Goal: Transaction & Acquisition: Purchase product/service

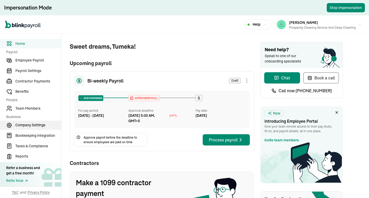
click at [34, 128] on span "Company Settings" at bounding box center [38, 124] width 46 height 5
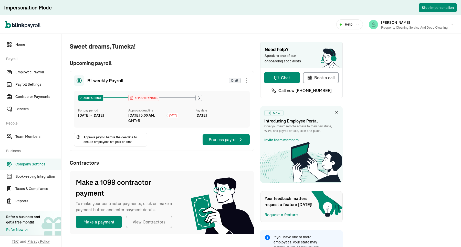
scroll to position [2, 0]
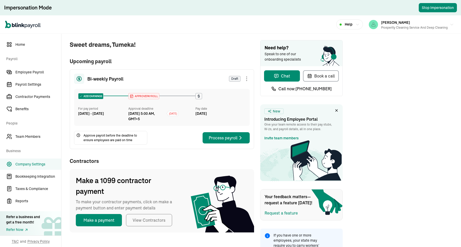
click at [35, 168] on link "Company Settings" at bounding box center [30, 164] width 61 height 11
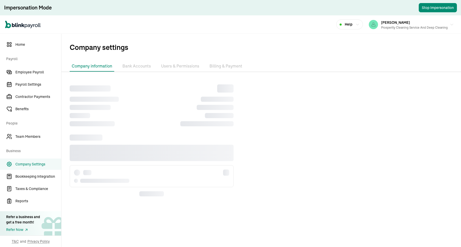
scroll to position [0, 0]
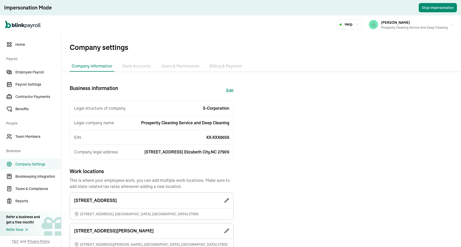
click at [35, 167] on span "Company Settings" at bounding box center [38, 164] width 46 height 5
click at [219, 65] on li "Billing & Payment" at bounding box center [225, 66] width 37 height 11
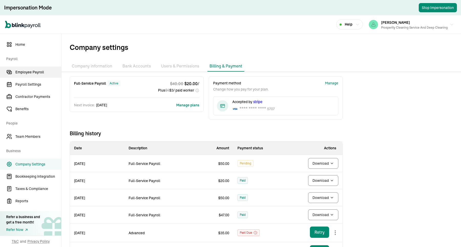
click at [46, 71] on span "Employee Payroll" at bounding box center [38, 72] width 46 height 5
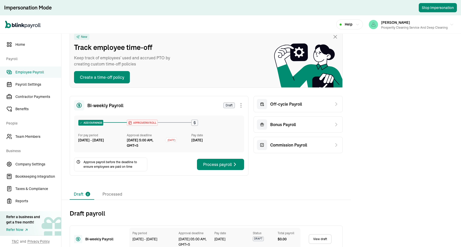
scroll to position [70, 0]
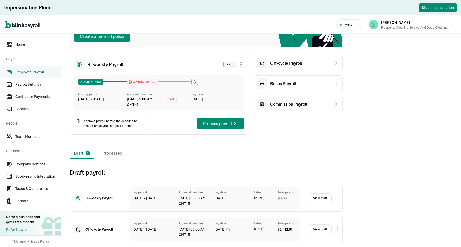
click at [158, 149] on div "Draft 2 Processed" at bounding box center [206, 153] width 273 height 11
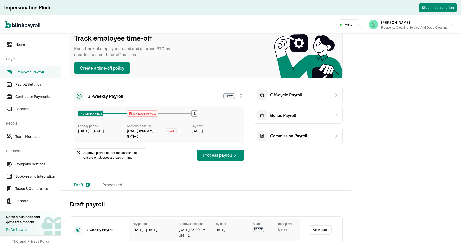
scroll to position [0, 0]
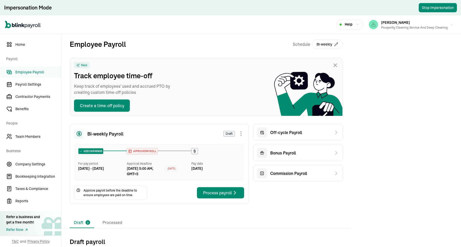
click at [369, 27] on div "Prosperity Cleaning Service and Deep Cleaning" at bounding box center [414, 27] width 67 height 5
click at [178, 19] on div "Open main menu Help [PERSON_NAME] Prosperity Cleaning Service and Deep Cleaning" at bounding box center [230, 24] width 461 height 18
click at [369, 23] on div "[PERSON_NAME] Prosperity Cleaning Service and Deep Cleaning" at bounding box center [414, 24] width 67 height 11
click at [246, 29] on div "Open main menu Help [PERSON_NAME] Prosperity Cleaning Service and Deep Cleaning" at bounding box center [230, 24] width 461 height 18
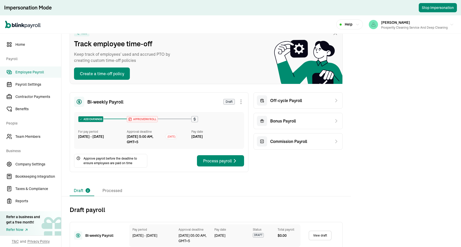
scroll to position [70, 0]
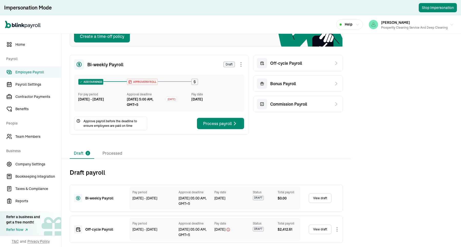
drag, startPoint x: 112, startPoint y: 155, endPoint x: 176, endPoint y: 147, distance: 64.6
click at [112, 154] on li "Processed" at bounding box center [112, 153] width 28 height 11
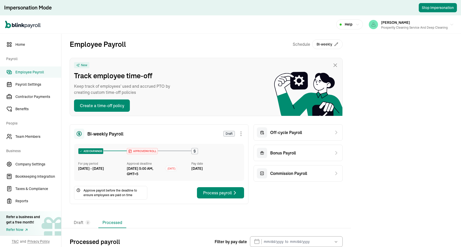
scroll to position [32, 0]
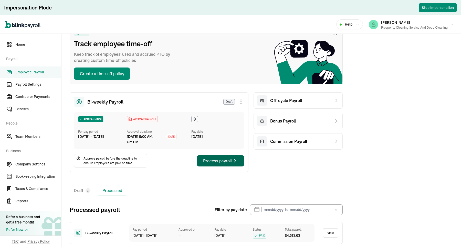
click at [206, 162] on div "Process payroll" at bounding box center [220, 161] width 35 height 6
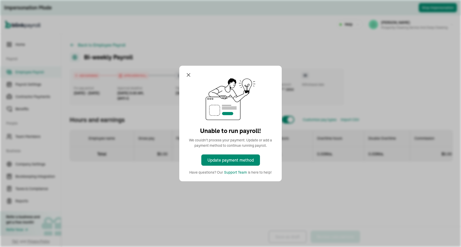
select select "direct_deposit"
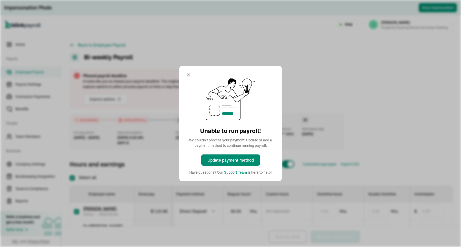
checkbox input "true"
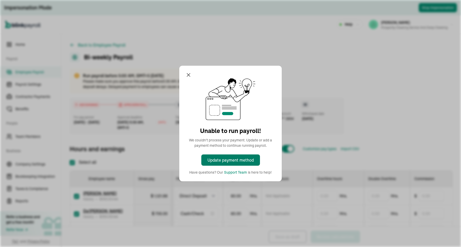
click at [230, 160] on div "Update payment method" at bounding box center [230, 160] width 46 height 6
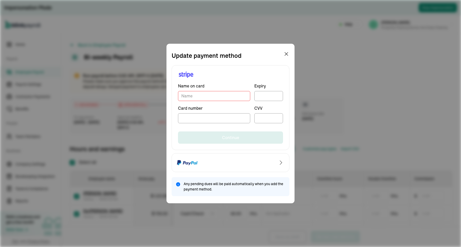
click at [229, 72] on div "Name on card Expiry Card number CVV Continue" at bounding box center [231, 107] width 118 height 85
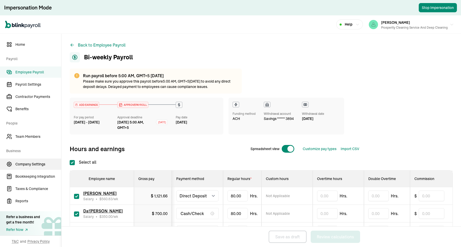
click at [34, 164] on span "Company Settings" at bounding box center [38, 164] width 46 height 5
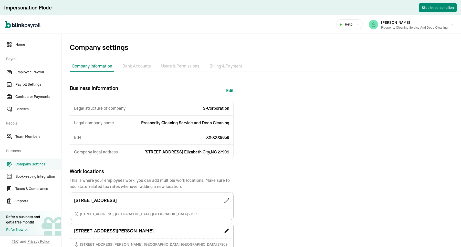
click at [210, 65] on li "Billing & Payment" at bounding box center [225, 66] width 37 height 11
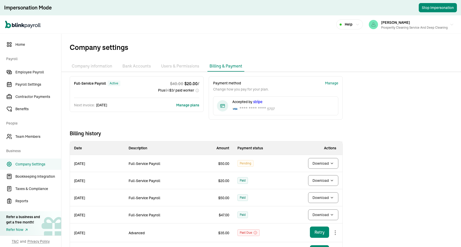
click at [331, 164] on body "Impersonation Mode Stop Impersonation Open main menu Help [PERSON_NAME] Prosper…" at bounding box center [230, 123] width 461 height 247
drag, startPoint x: 247, startPoint y: 164, endPoint x: 237, endPoint y: 165, distance: 9.8
click at [237, 165] on td "Pending" at bounding box center [260, 163] width 55 height 17
click at [238, 165] on div "Pending" at bounding box center [245, 163] width 16 height 7
drag, startPoint x: 255, startPoint y: 165, endPoint x: 240, endPoint y: 164, distance: 15.4
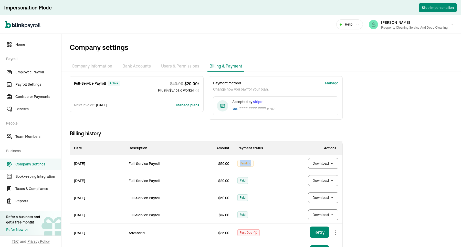
click at [240, 164] on td "Pending" at bounding box center [260, 163] width 55 height 17
click at [238, 168] on td "Pending" at bounding box center [260, 163] width 55 height 17
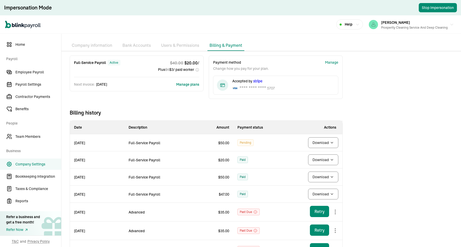
scroll to position [32, 0]
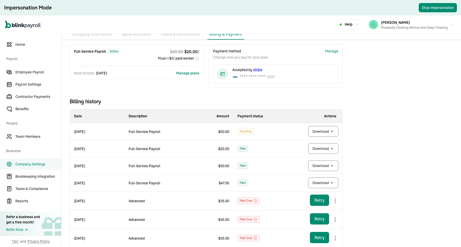
click at [244, 152] on span "Paid" at bounding box center [243, 149] width 6 height 6
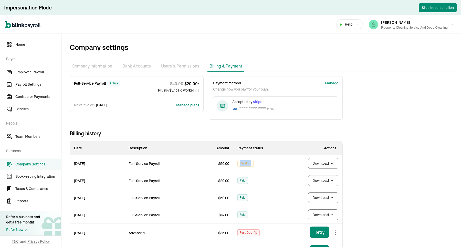
drag, startPoint x: 257, startPoint y: 163, endPoint x: 238, endPoint y: 164, distance: 18.5
click at [238, 164] on td "Pending" at bounding box center [260, 163] width 55 height 17
click at [238, 165] on div "Pending" at bounding box center [245, 163] width 16 height 7
drag, startPoint x: 238, startPoint y: 163, endPoint x: 253, endPoint y: 165, distance: 15.0
click at [253, 165] on div "Pending" at bounding box center [245, 163] width 16 height 7
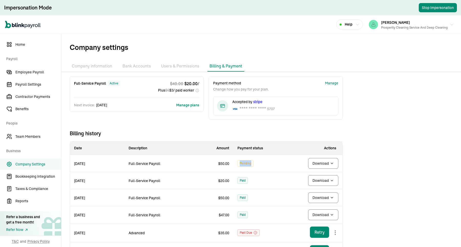
click at [253, 168] on td "Pending" at bounding box center [260, 163] width 55 height 17
click at [36, 70] on span "Employee Payroll" at bounding box center [38, 72] width 46 height 5
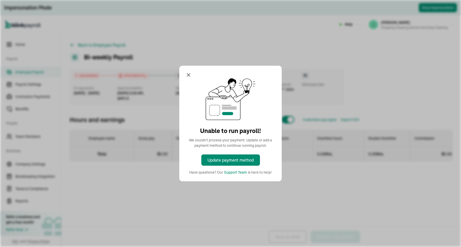
select select "direct_deposit"
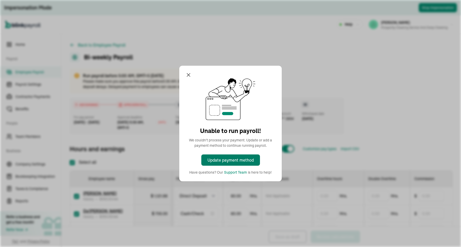
click at [237, 160] on div "Update payment method" at bounding box center [230, 160] width 46 height 6
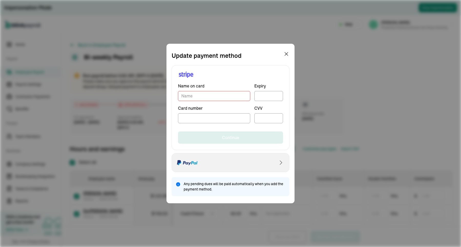
click at [226, 162] on div "Select PayPal as payment method" at bounding box center [231, 162] width 118 height 19
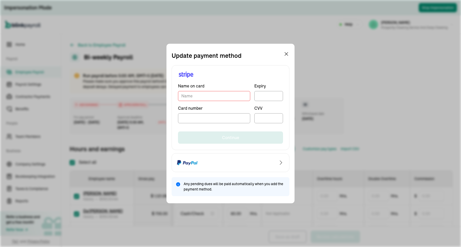
click at [224, 79] on div "Name on card Expiry Card number CVV Continue" at bounding box center [231, 107] width 118 height 85
click at [230, 62] on div "Name on card Expiry Card number CVV Continue Any pending dues will be paid auto…" at bounding box center [231, 128] width 118 height 136
click at [247, 55] on div "Update payment method" at bounding box center [231, 55] width 118 height 9
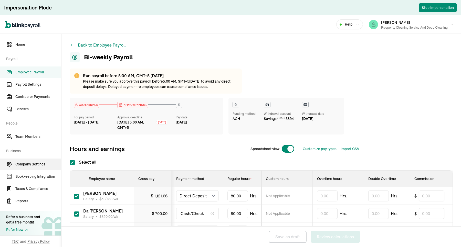
click at [30, 164] on span "Company Settings" at bounding box center [38, 164] width 46 height 5
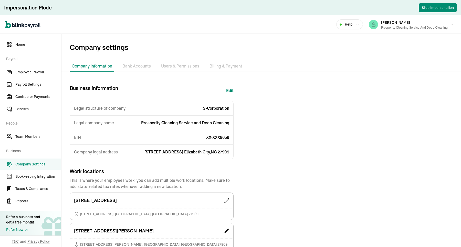
click at [226, 66] on li "Billing & Payment" at bounding box center [225, 66] width 37 height 11
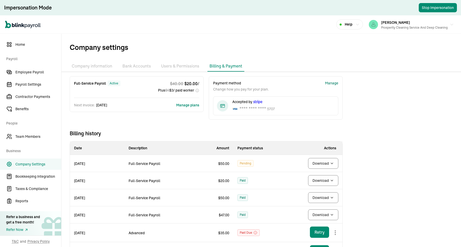
click at [330, 82] on div "Manage" at bounding box center [331, 83] width 13 height 5
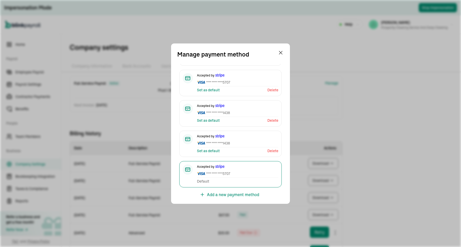
scroll to position [56, 0]
click at [243, 141] on span "**** **** **** 1438" at bounding box center [237, 143] width 81 height 5
click at [192, 152] on div "Accepted by **** **** **** 1438 Set as default Delete" at bounding box center [230, 144] width 102 height 26
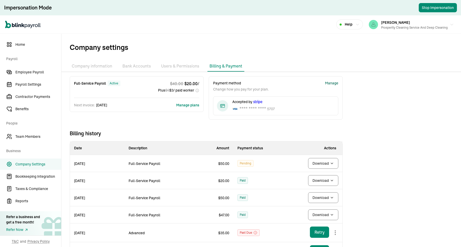
click at [331, 82] on div "Manage" at bounding box center [331, 83] width 13 height 5
click at [333, 81] on div "Manage" at bounding box center [331, 83] width 13 height 5
click at [285, 61] on ul "Company information Bank Accounts Users & Permissions Billing & Payment" at bounding box center [261, 66] width 400 height 11
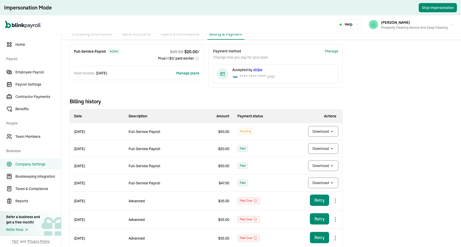
scroll to position [0, 0]
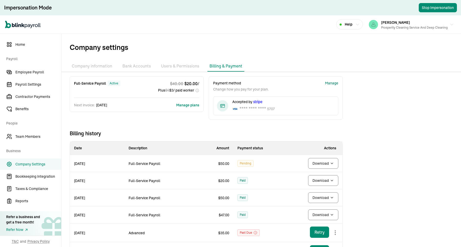
click at [331, 84] on div "Manage" at bounding box center [331, 83] width 13 height 5
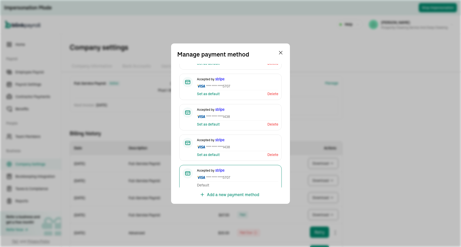
scroll to position [56, 0]
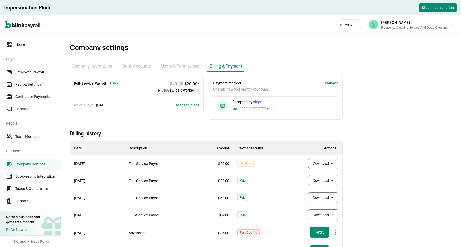
click at [332, 82] on div "Manage" at bounding box center [331, 83] width 13 height 5
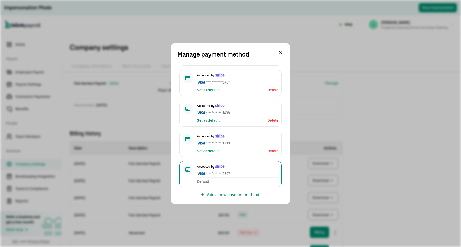
click at [217, 143] on span "**** **** **** 1438" at bounding box center [237, 143] width 81 height 5
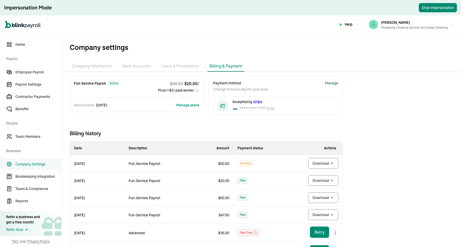
click at [293, 51] on span "Company settings" at bounding box center [265, 47] width 391 height 11
click at [140, 65] on li "Bank Accounts" at bounding box center [136, 66] width 33 height 11
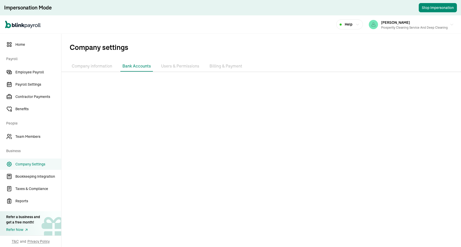
click at [140, 67] on li "Bank Accounts" at bounding box center [136, 66] width 33 height 11
click at [183, 65] on li "Users & Permissions" at bounding box center [180, 66] width 42 height 11
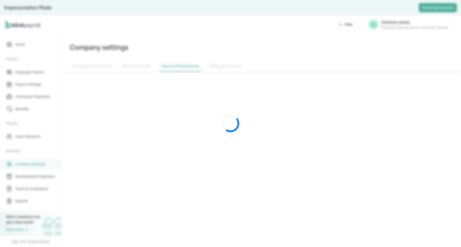
click at [137, 67] on div at bounding box center [230, 123] width 461 height 247
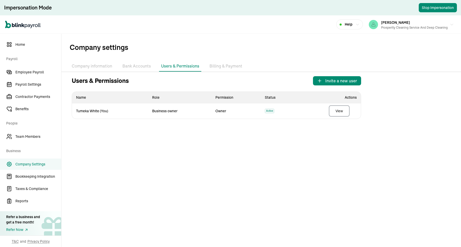
click at [137, 67] on li "Bank Accounts" at bounding box center [136, 66] width 33 height 11
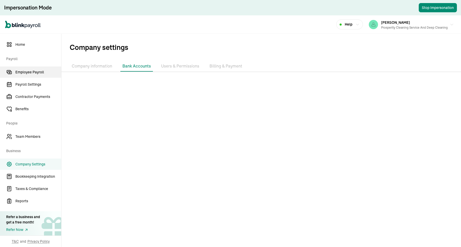
click at [38, 74] on span "Employee Payroll" at bounding box center [38, 72] width 46 height 5
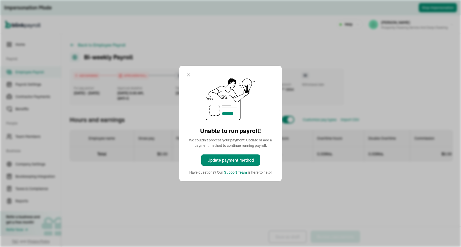
select select "direct_deposit"
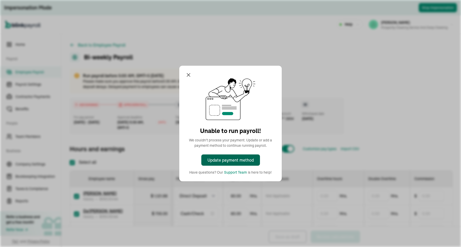
click at [235, 158] on div "Update payment method" at bounding box center [230, 160] width 46 height 6
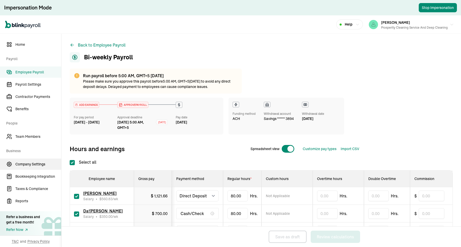
click at [41, 166] on span "Company Settings" at bounding box center [38, 164] width 46 height 5
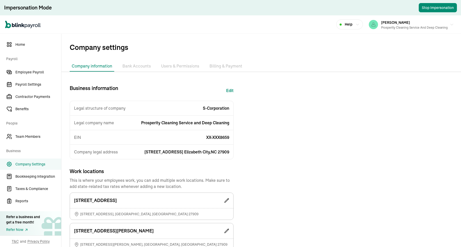
click at [210, 65] on li "Billing & Payment" at bounding box center [225, 66] width 37 height 11
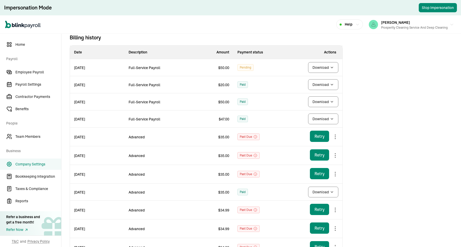
scroll to position [32, 0]
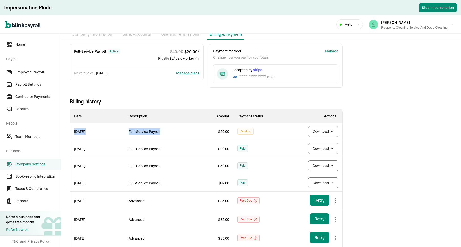
drag, startPoint x: 72, startPoint y: 136, endPoint x: 181, endPoint y: 133, distance: 108.4
click at [181, 133] on tr "[DATE] Full-Service Payroll $ 50.00 Pending Download" at bounding box center [206, 131] width 273 height 17
click at [185, 135] on td "$ 50.00" at bounding box center [206, 131] width 55 height 17
click at [231, 132] on td "$ 50.00" at bounding box center [206, 131] width 55 height 17
drag, startPoint x: 234, startPoint y: 133, endPoint x: 94, endPoint y: 133, distance: 140.1
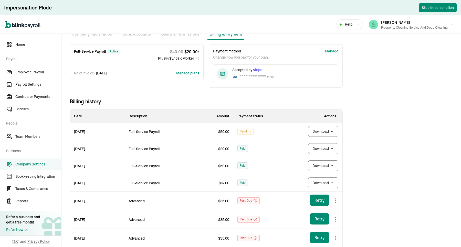
click at [94, 133] on tr "[DATE] Full-Service Payroll $ 50.00 Pending Download" at bounding box center [206, 131] width 273 height 17
click at [135, 139] on td "Full-Service Payroll" at bounding box center [151, 131] width 55 height 17
click at [236, 140] on td "Paid" at bounding box center [260, 148] width 55 height 17
drag, startPoint x: 228, startPoint y: 133, endPoint x: 213, endPoint y: 133, distance: 14.9
click at [213, 133] on td "$ 50.00" at bounding box center [206, 131] width 55 height 17
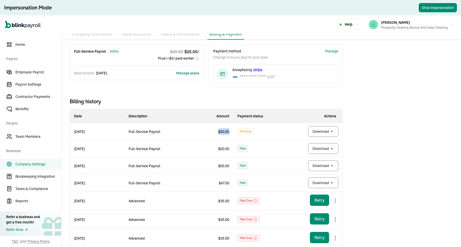
click at [210, 137] on td "$ 50.00" at bounding box center [206, 131] width 55 height 17
drag, startPoint x: 210, startPoint y: 134, endPoint x: 235, endPoint y: 135, distance: 25.1
click at [235, 135] on tr "[DATE] Full-Service Payroll $ 50.00 Pending Download" at bounding box center [206, 131] width 273 height 17
click at [232, 138] on td "$ 50.00" at bounding box center [206, 131] width 55 height 17
drag, startPoint x: 233, startPoint y: 132, endPoint x: 214, endPoint y: 133, distance: 19.5
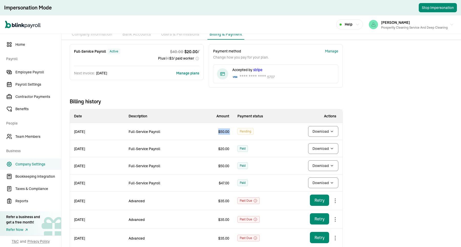
click at [214, 133] on tr "[DATE] Full-Service Payroll $ 50.00 Pending Download" at bounding box center [206, 131] width 273 height 17
click at [207, 137] on td "$ 50.00" at bounding box center [206, 131] width 55 height 17
click at [25, 71] on span "Employee Payroll" at bounding box center [38, 72] width 46 height 5
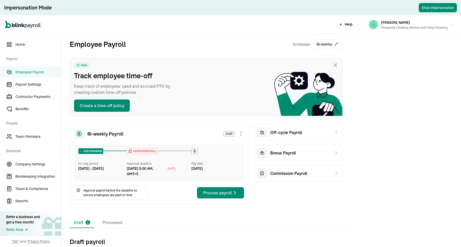
click at [38, 74] on span "Employee Payroll" at bounding box center [38, 72] width 46 height 5
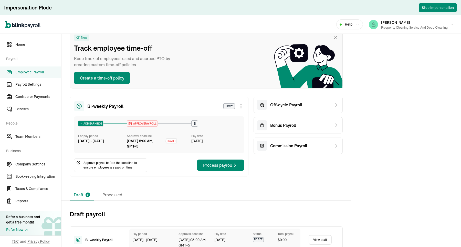
scroll to position [28, 0]
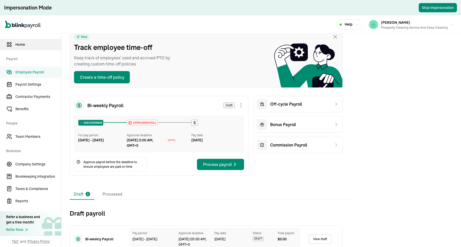
click at [30, 45] on span "Home" at bounding box center [38, 44] width 46 height 5
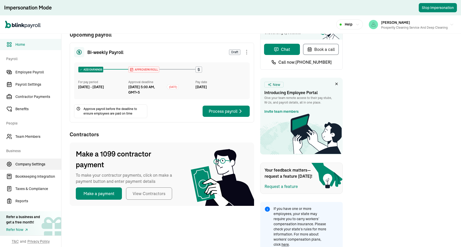
click at [29, 162] on span "Company Settings" at bounding box center [38, 164] width 46 height 5
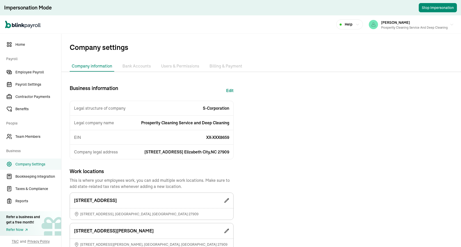
click at [217, 64] on li "Billing & Payment" at bounding box center [225, 66] width 37 height 11
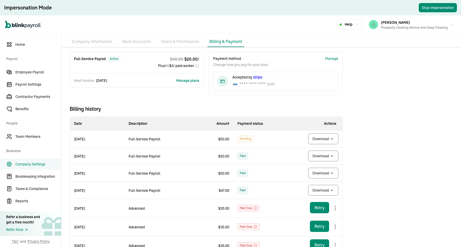
scroll to position [32, 0]
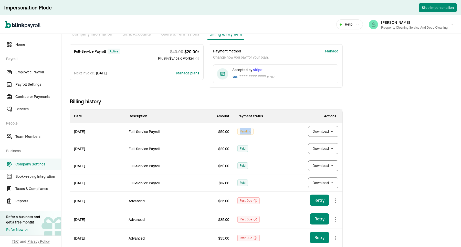
drag, startPoint x: 252, startPoint y: 131, endPoint x: 239, endPoint y: 132, distance: 13.4
click at [239, 132] on div "Pending" at bounding box center [245, 131] width 16 height 7
click at [237, 133] on td "Pending" at bounding box center [260, 131] width 55 height 17
drag, startPoint x: 238, startPoint y: 131, endPoint x: 262, endPoint y: 132, distance: 23.8
click at [262, 132] on td "Pending" at bounding box center [260, 131] width 55 height 17
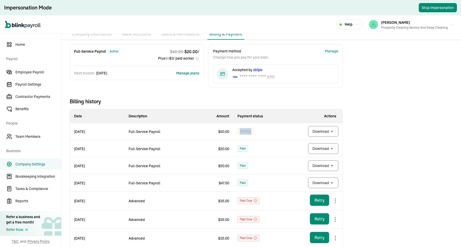
click at [257, 134] on td "Pending" at bounding box center [260, 131] width 55 height 17
drag, startPoint x: 261, startPoint y: 133, endPoint x: 235, endPoint y: 133, distance: 26.6
click at [235, 133] on td "Pending" at bounding box center [260, 131] width 55 height 17
click at [235, 137] on td "Pending" at bounding box center [260, 131] width 55 height 17
drag, startPoint x: 238, startPoint y: 133, endPoint x: 259, endPoint y: 133, distance: 20.5
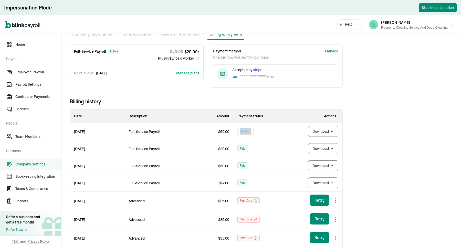
click at [259, 133] on td "Pending" at bounding box center [260, 131] width 55 height 17
click at [258, 135] on td "Pending" at bounding box center [260, 131] width 55 height 17
drag, startPoint x: 266, startPoint y: 131, endPoint x: 235, endPoint y: 132, distance: 30.7
click at [235, 132] on td "Pending" at bounding box center [260, 131] width 55 height 17
click at [236, 138] on td "Pending" at bounding box center [260, 131] width 55 height 17
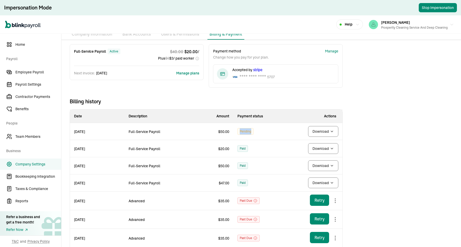
drag, startPoint x: 254, startPoint y: 135, endPoint x: 263, endPoint y: 136, distance: 8.5
click at [263, 136] on td "Pending" at bounding box center [260, 131] width 55 height 17
click at [257, 140] on td "Pending" at bounding box center [260, 131] width 55 height 17
drag, startPoint x: 259, startPoint y: 132, endPoint x: 235, endPoint y: 137, distance: 24.8
click at [233, 132] on td "Pending" at bounding box center [260, 131] width 55 height 17
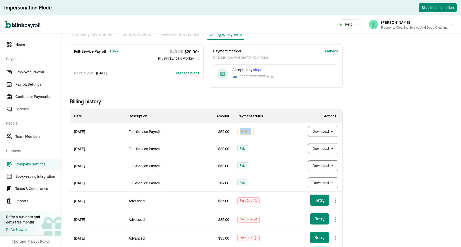
click at [235, 137] on td "Pending" at bounding box center [260, 131] width 55 height 17
drag, startPoint x: 236, startPoint y: 131, endPoint x: 263, endPoint y: 135, distance: 26.5
click at [263, 135] on td "Pending" at bounding box center [260, 131] width 55 height 17
click at [258, 139] on td "Pending" at bounding box center [260, 131] width 55 height 17
drag, startPoint x: 261, startPoint y: 134, endPoint x: 235, endPoint y: 132, distance: 26.2
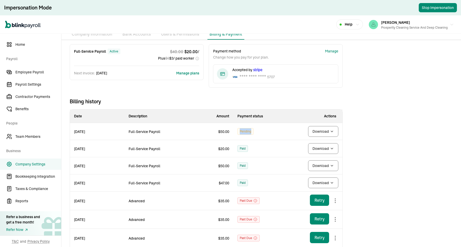
click at [235, 132] on td "Pending" at bounding box center [260, 131] width 55 height 17
click at [235, 136] on td "Pending" at bounding box center [260, 131] width 55 height 17
drag, startPoint x: 236, startPoint y: 132, endPoint x: 265, endPoint y: 132, distance: 29.2
click at [265, 132] on td "Pending" at bounding box center [260, 131] width 55 height 17
click at [261, 137] on td "Pending" at bounding box center [260, 131] width 55 height 17
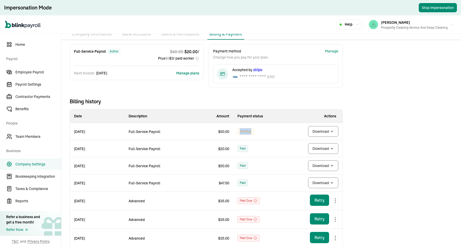
drag, startPoint x: 267, startPoint y: 132, endPoint x: 234, endPoint y: 132, distance: 33.3
click at [234, 132] on td "Pending" at bounding box center [260, 131] width 55 height 17
click at [234, 142] on td "Paid" at bounding box center [260, 148] width 55 height 17
drag, startPoint x: 241, startPoint y: 133, endPoint x: 259, endPoint y: 132, distance: 18.2
click at [259, 132] on td "Pending" at bounding box center [260, 131] width 55 height 17
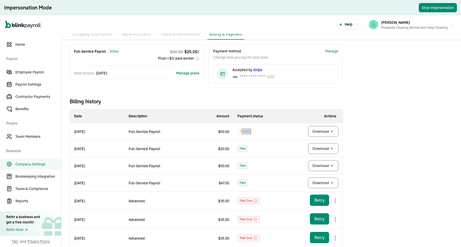
click at [255, 134] on td "Pending" at bounding box center [260, 131] width 55 height 17
click at [322, 135] on body "Impersonation Mode Stop Impersonation Open main menu Help [PERSON_NAME] Prosper…" at bounding box center [230, 123] width 461 height 247
click at [254, 198] on icon at bounding box center [255, 201] width 4 height 4
click at [276, 96] on div "Full-Service Payroll active $ 40.00 $ 20.00 / Plus $ 6 $ 3 / paid worker Next i…" at bounding box center [205, 196] width 289 height 304
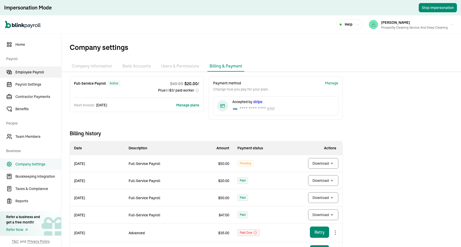
click at [46, 73] on span "Employee Payroll" at bounding box center [38, 72] width 46 height 5
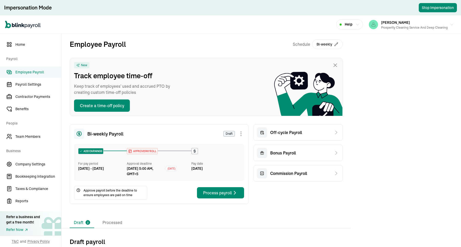
scroll to position [70, 0]
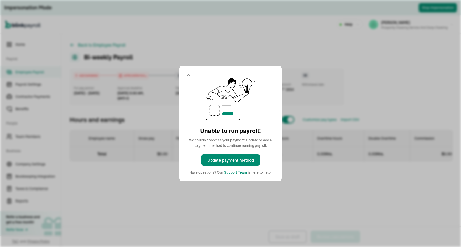
select select "direct_deposit"
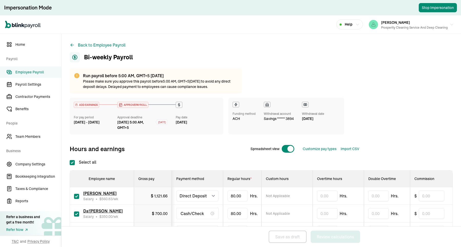
click at [188, 72] on div "Run payroll before 5:00 AM, GMT+5 [DATE] Please make sure you approve this payr…" at bounding box center [156, 81] width 172 height 25
click at [35, 162] on span "Company Settings" at bounding box center [38, 164] width 46 height 5
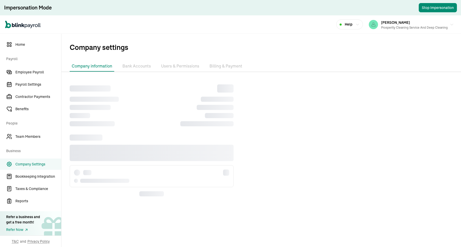
click at [227, 62] on li "Billing & Payment" at bounding box center [225, 66] width 37 height 11
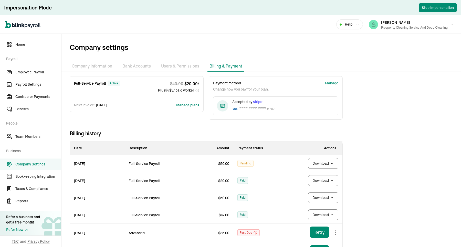
click at [277, 49] on span "Company settings" at bounding box center [265, 47] width 391 height 11
click at [331, 82] on div "Manage" at bounding box center [331, 83] width 13 height 5
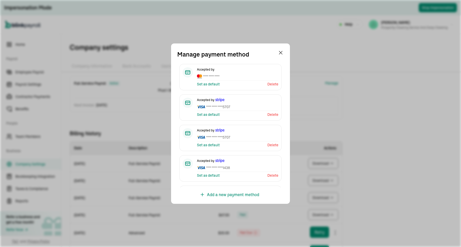
scroll to position [56, 0]
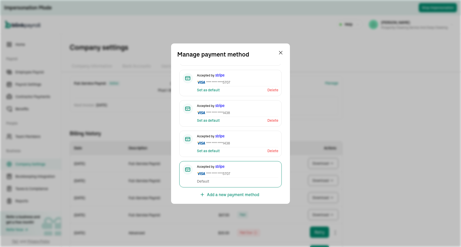
click at [354, 126] on div "Manage payment method Accepted by **** **** **** Set as default Delete Accepted…" at bounding box center [230, 123] width 461 height 247
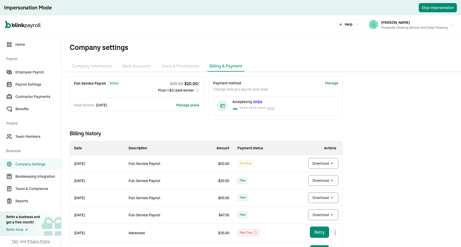
click at [244, 164] on span "Pending" at bounding box center [246, 164] width 12 height 6
click at [133, 163] on span "Full-Service Payroll" at bounding box center [145, 164] width 32 height 5
drag, startPoint x: 87, startPoint y: 163, endPoint x: 90, endPoint y: 163, distance: 3.6
click at [85, 163] on span "[DATE]" at bounding box center [79, 164] width 11 height 5
click at [138, 162] on span "Full-Service Payroll" at bounding box center [145, 164] width 32 height 5
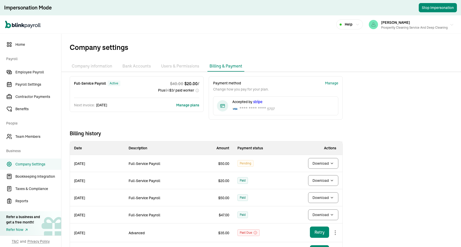
click at [369, 24] on div "[PERSON_NAME] Prosperity Cleaning Service and Deep Cleaning" at bounding box center [414, 24] width 67 height 11
click at [330, 82] on div "Manage" at bounding box center [331, 83] width 13 height 5
click at [316, 67] on ul "Company information Bank Accounts Users & Permissions Billing & Payment" at bounding box center [261, 66] width 400 height 11
click at [333, 81] on div "Manage" at bounding box center [331, 83] width 13 height 5
click at [35, 71] on span "Employee Payroll" at bounding box center [38, 72] width 46 height 5
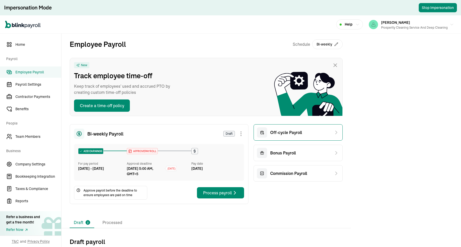
click at [277, 138] on div "Off-cycle Payroll" at bounding box center [279, 133] width 45 height 10
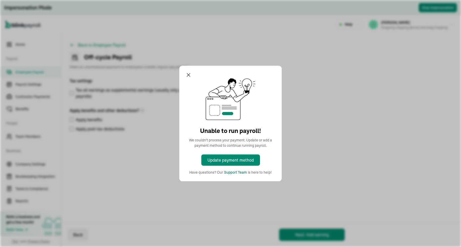
click at [233, 174] on div "Support Team" at bounding box center [235, 172] width 23 height 5
click at [369, 29] on div "Unable to run payroll! We couldn't process your payment. Update or add a paymen…" at bounding box center [230, 123] width 461 height 247
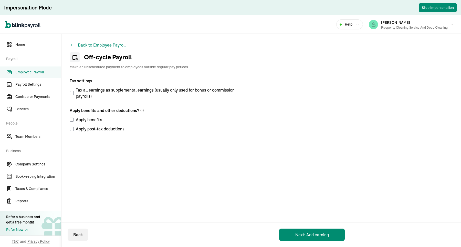
click at [176, 132] on label "Apply post-tax deductions" at bounding box center [154, 129] width 169 height 6
click at [74, 131] on input "Apply post-tax deductions" at bounding box center [72, 129] width 4 height 4
checkbox input "true"
